Goal: Task Accomplishment & Management: Use online tool/utility

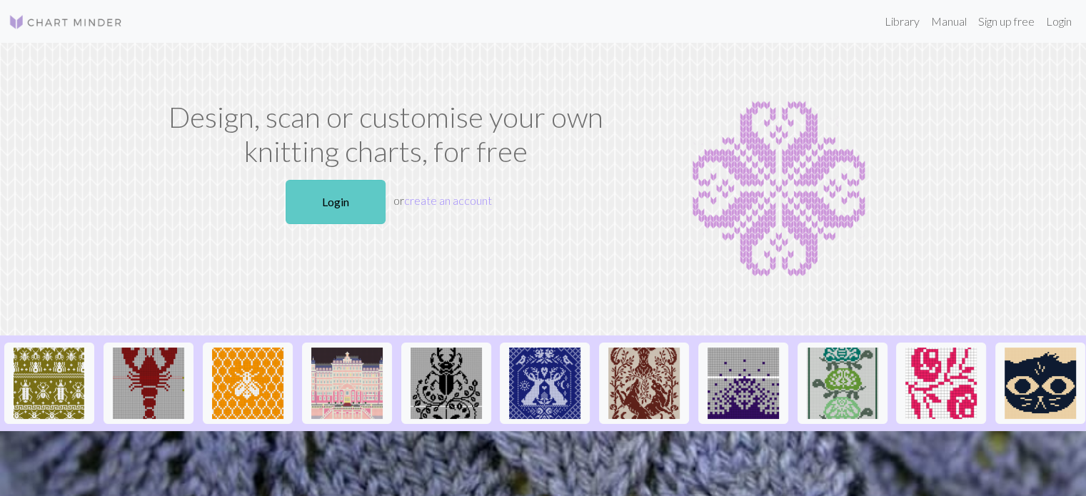
click at [337, 195] on link "Login" at bounding box center [336, 202] width 100 height 44
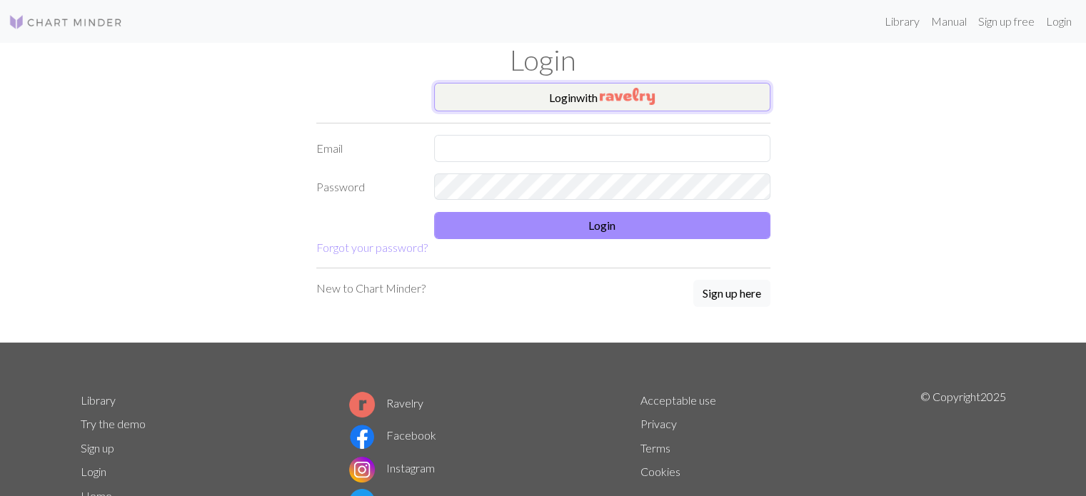
click at [605, 101] on img "button" at bounding box center [627, 96] width 55 height 17
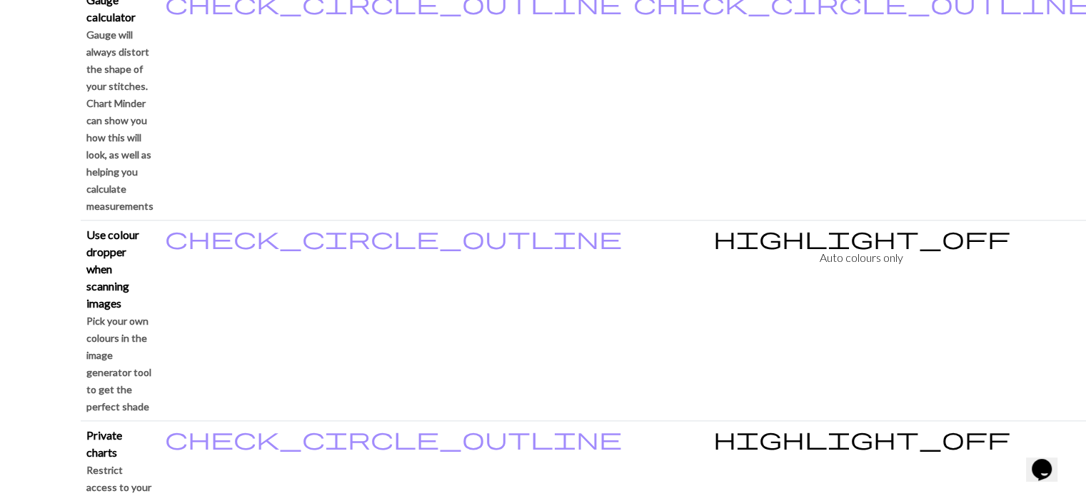
scroll to position [1415, 0]
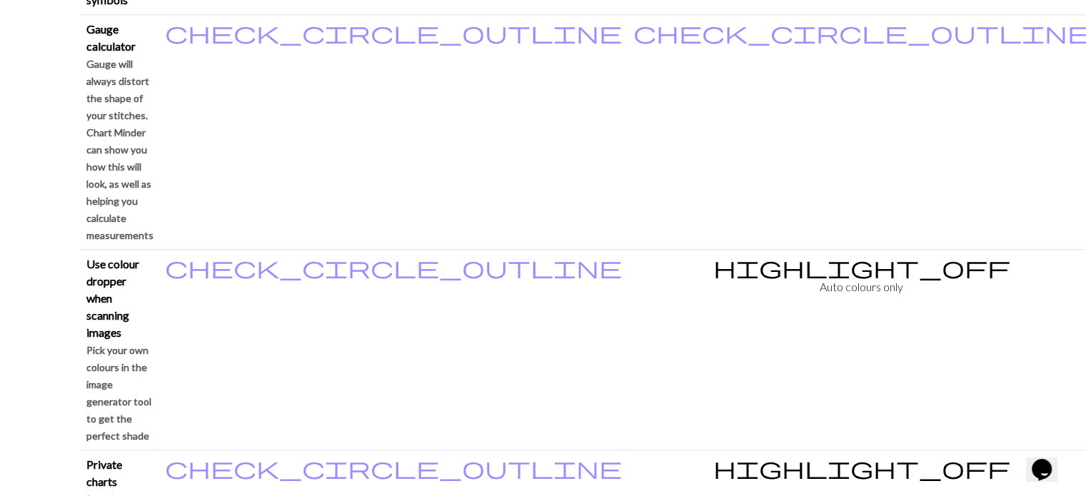
scroll to position [1394, 0]
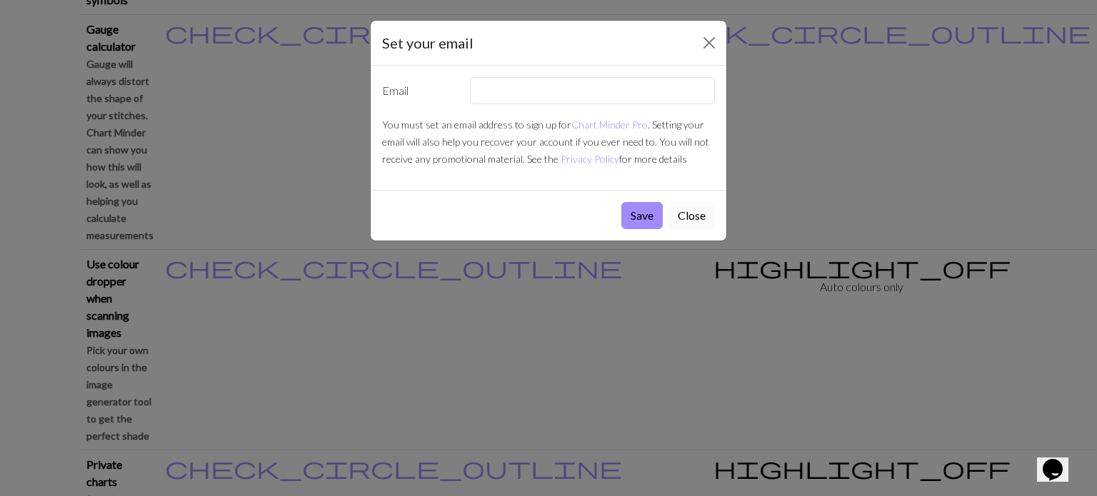
click at [694, 207] on button "Close" at bounding box center [691, 215] width 46 height 27
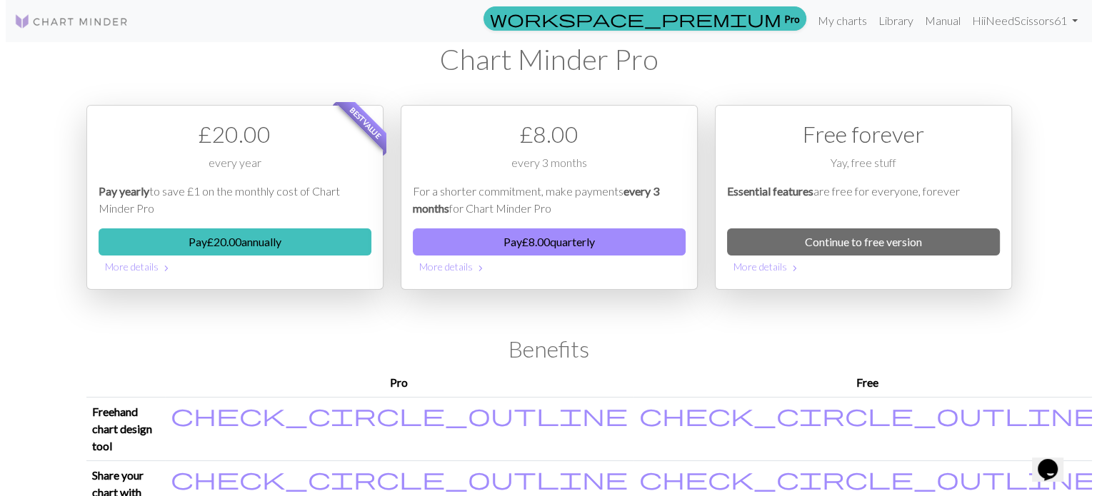
scroll to position [0, 0]
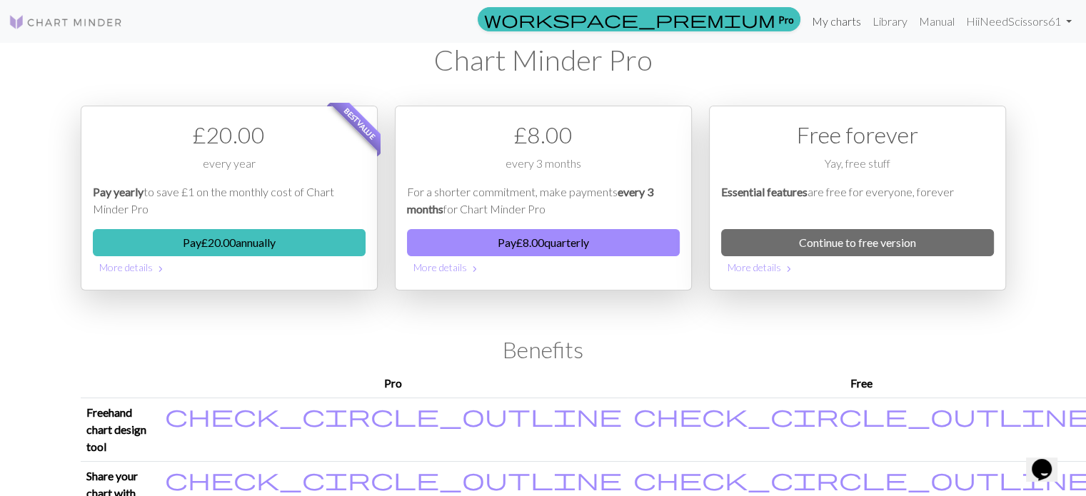
click at [843, 28] on link "My charts" at bounding box center [836, 21] width 61 height 29
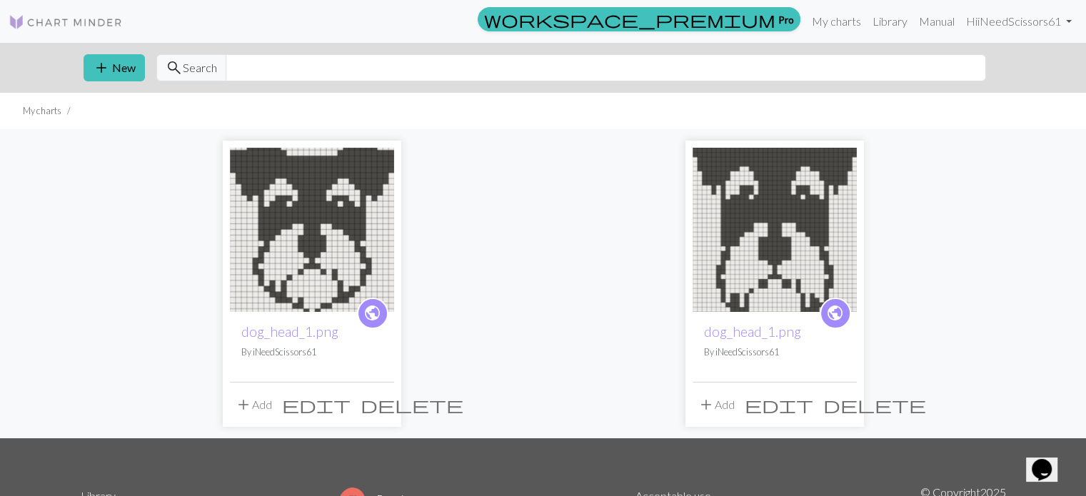
click at [331, 242] on img at bounding box center [312, 230] width 164 height 164
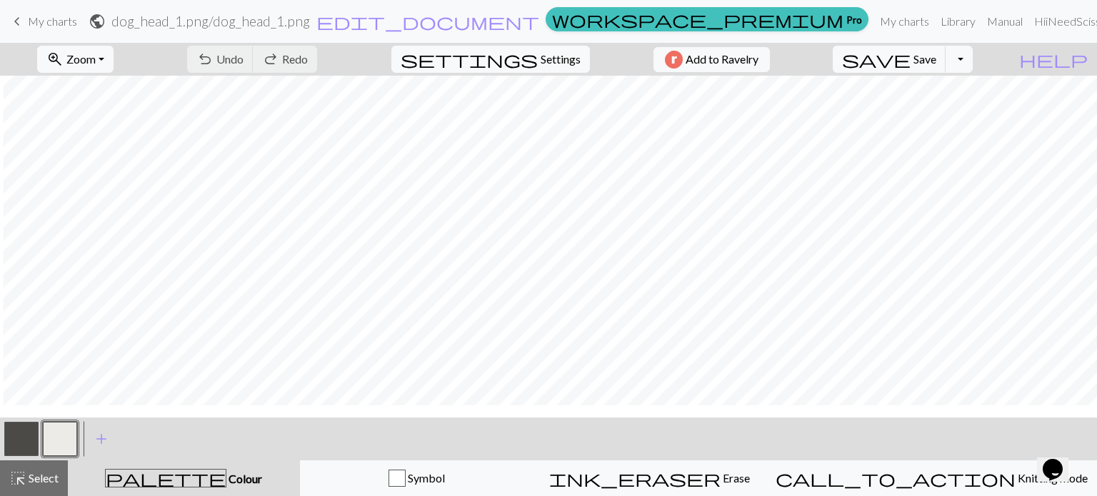
scroll to position [129, 3]
click at [29, 442] on button "button" at bounding box center [21, 439] width 34 height 34
click at [59, 459] on div "< >" at bounding box center [40, 439] width 77 height 43
click at [59, 452] on button "button" at bounding box center [60, 439] width 34 height 34
